Goal: Information Seeking & Learning: Learn about a topic

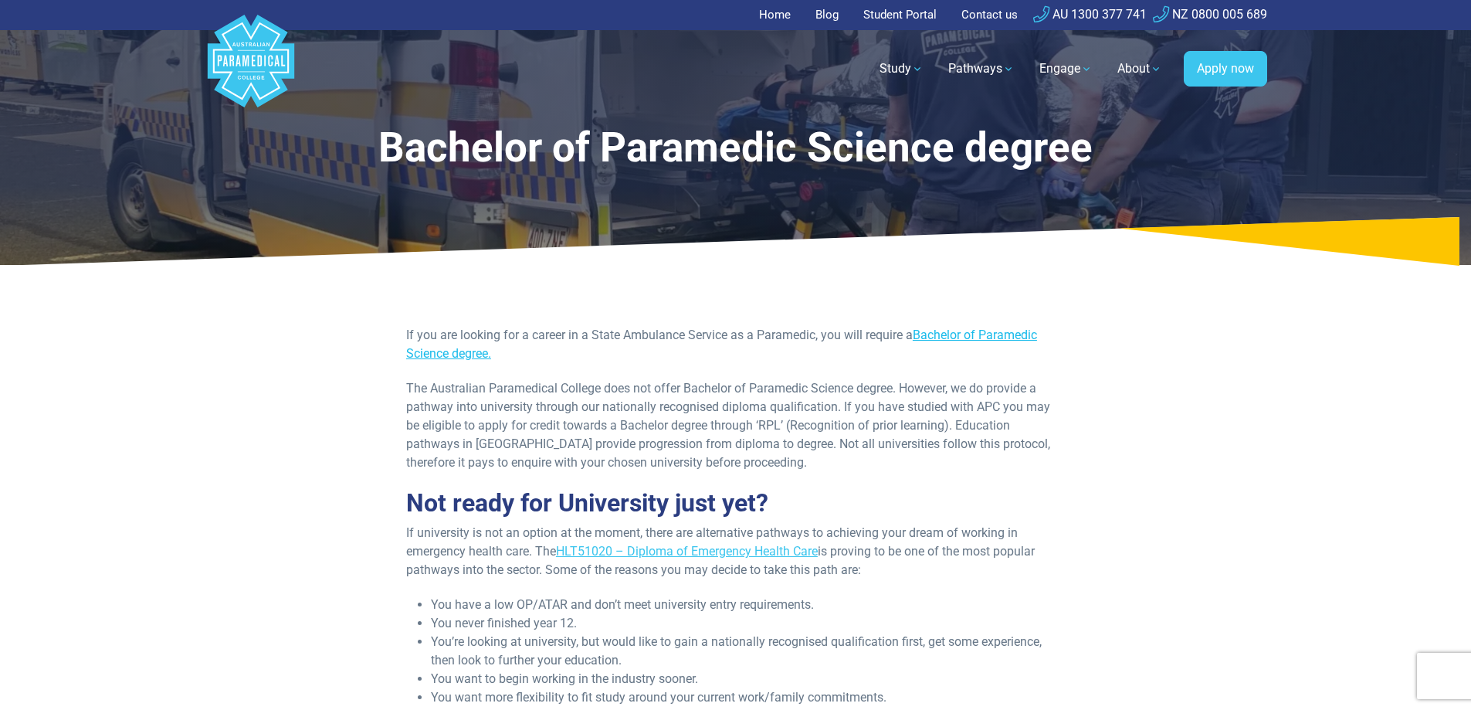
click at [970, 337] on link "Bachelor of Paramedic Science degree." at bounding box center [721, 343] width 631 height 33
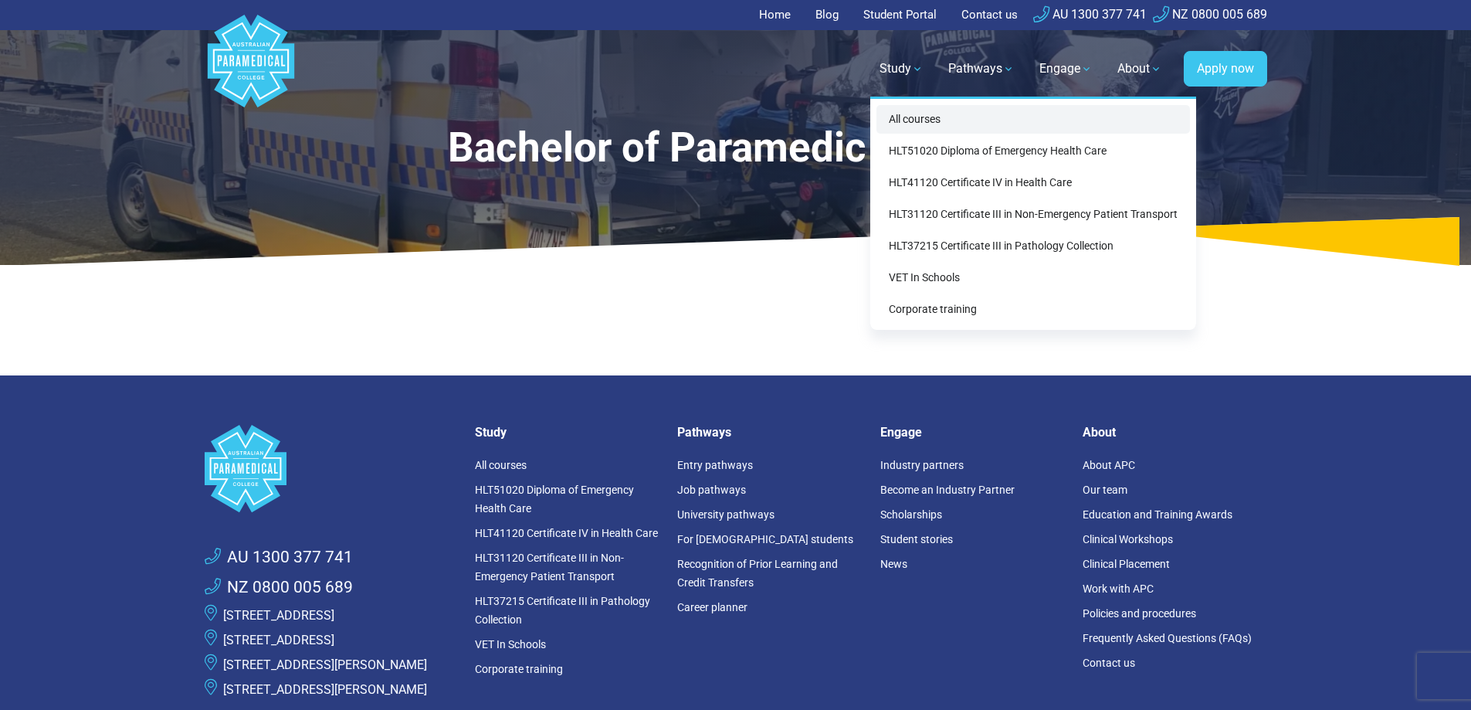
click at [915, 117] on link "All courses" at bounding box center [1033, 119] width 314 height 29
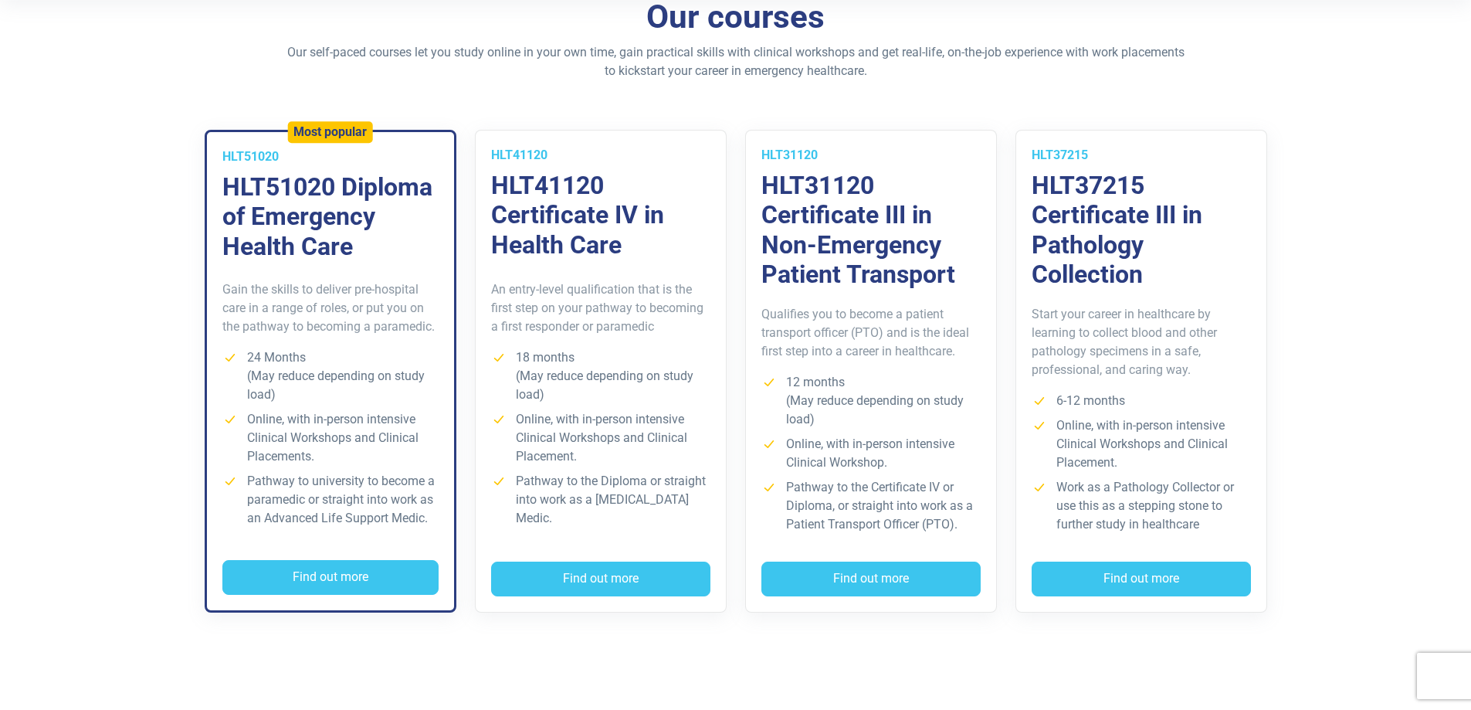
scroll to position [386, 0]
